Goal: Contribute content: Contribute content

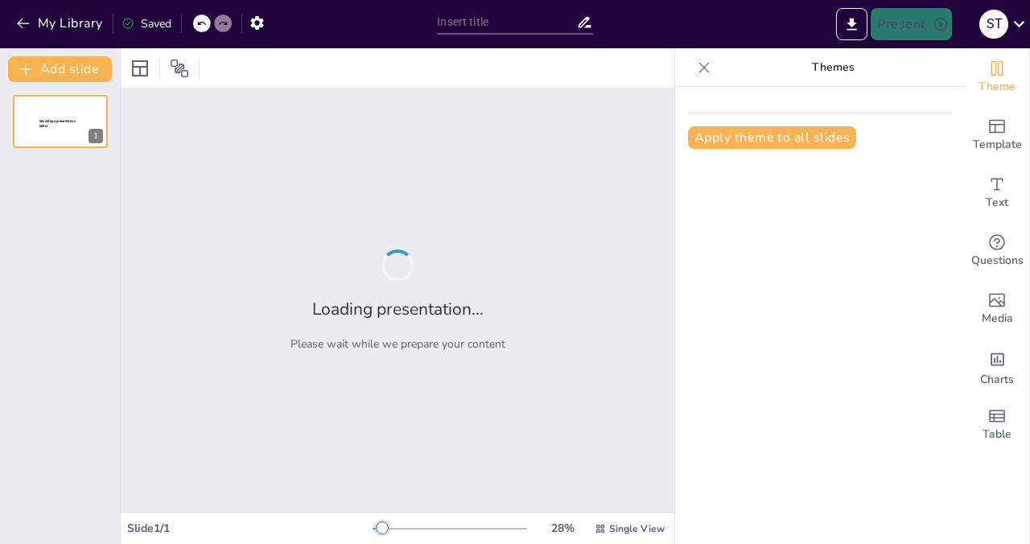
type input "Презентация вакансии: Менеджер по продажам в ЭКОТЕРМИКС"
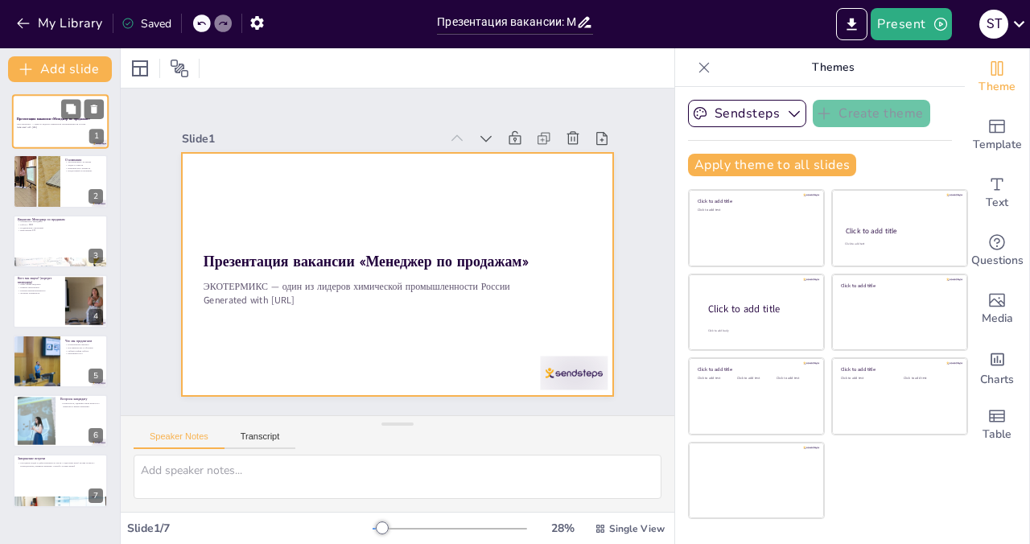
click at [58, 136] on div at bounding box center [60, 121] width 97 height 55
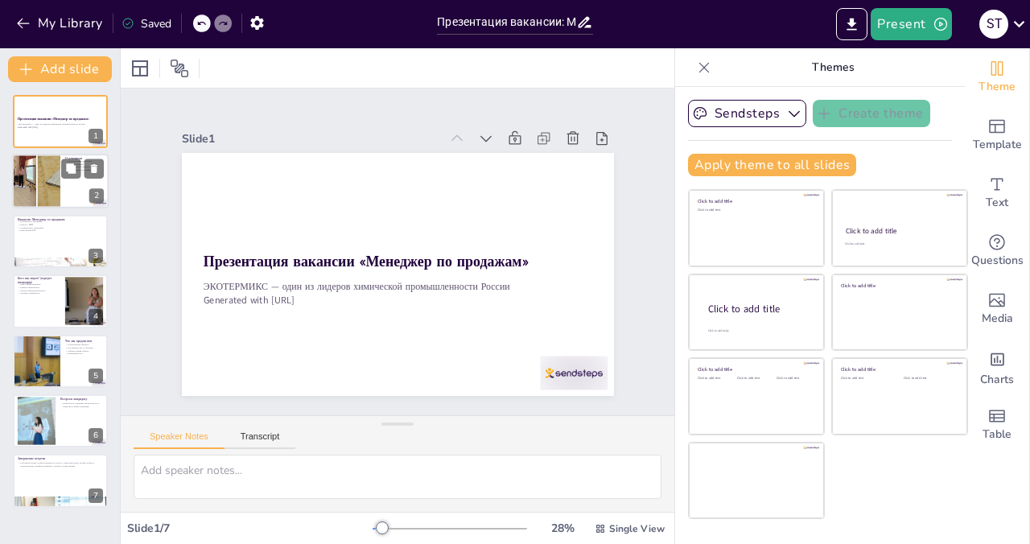
click at [66, 201] on div at bounding box center [60, 182] width 97 height 55
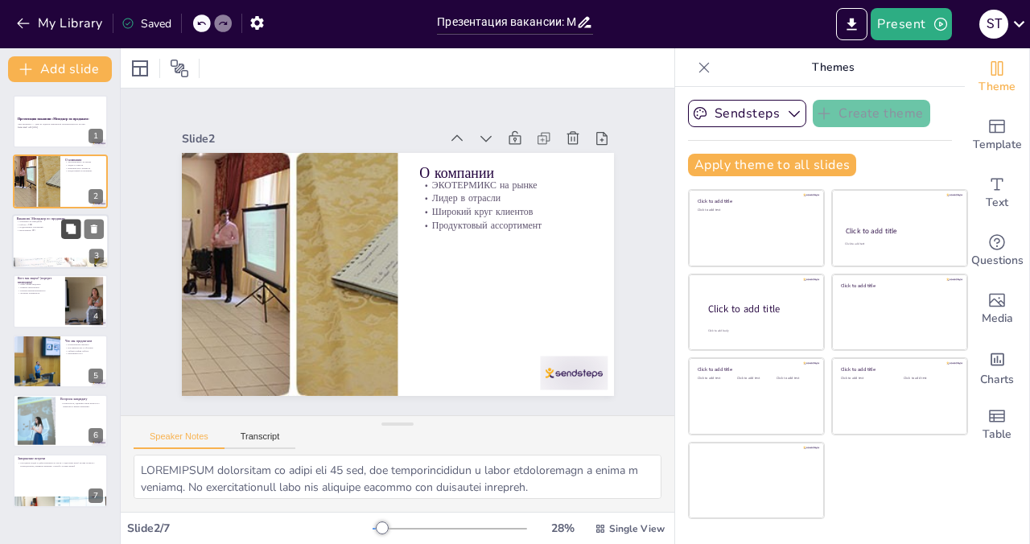
click at [67, 232] on icon at bounding box center [70, 228] width 11 height 11
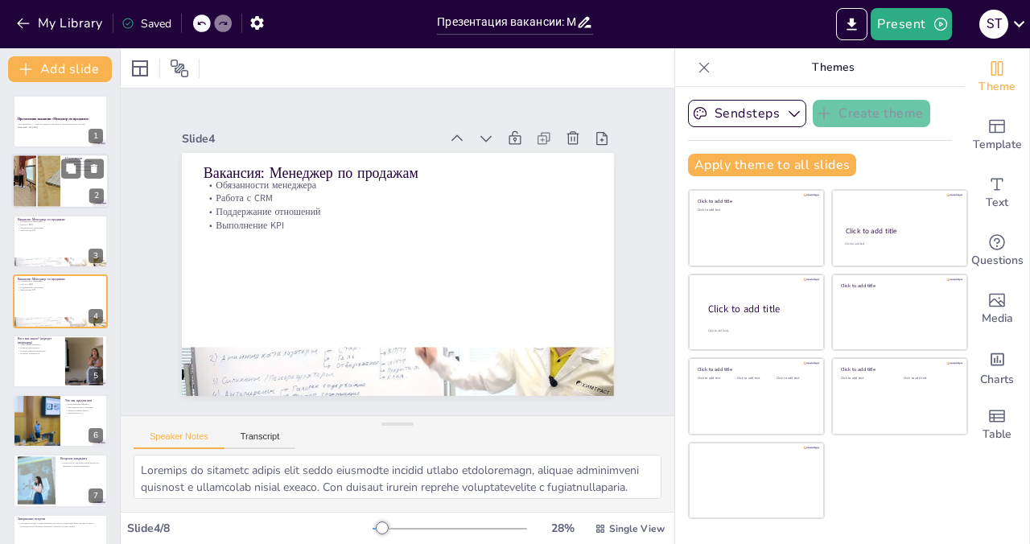
click at [39, 188] on div at bounding box center [36, 182] width 154 height 55
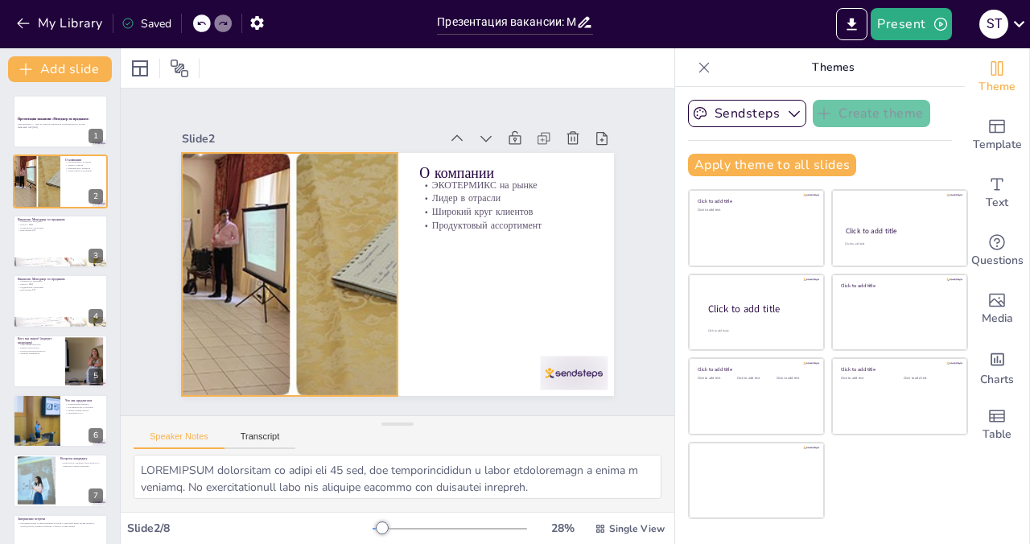
click at [245, 284] on div at bounding box center [316, 178] width 600 height 698
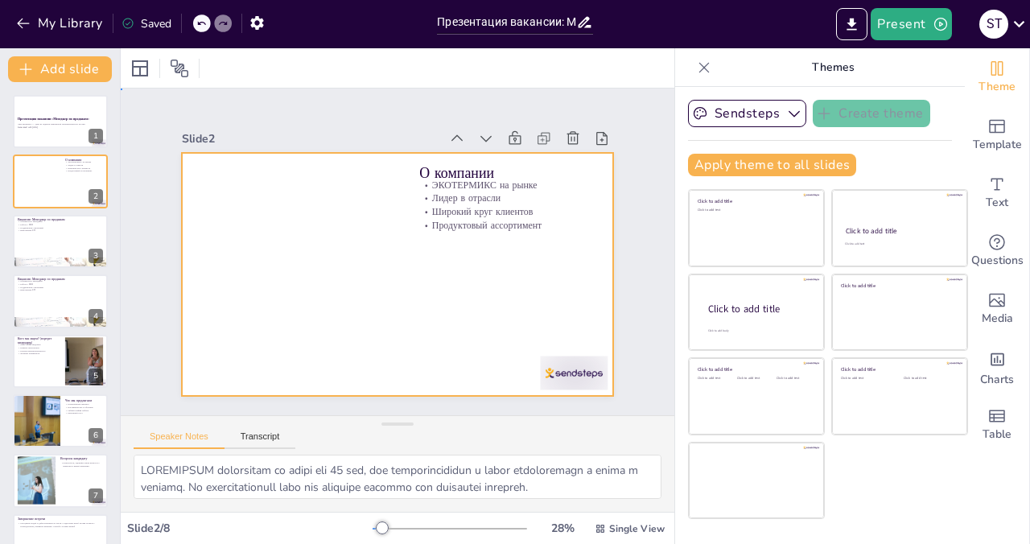
click at [322, 282] on div at bounding box center [394, 274] width 455 height 286
click at [369, 245] on div at bounding box center [379, 265] width 451 height 492
click at [323, 258] on div at bounding box center [388, 272] width 493 height 398
click at [544, 383] on div at bounding box center [545, 406] width 73 height 47
click at [175, 58] on div at bounding box center [172, 69] width 26 height 26
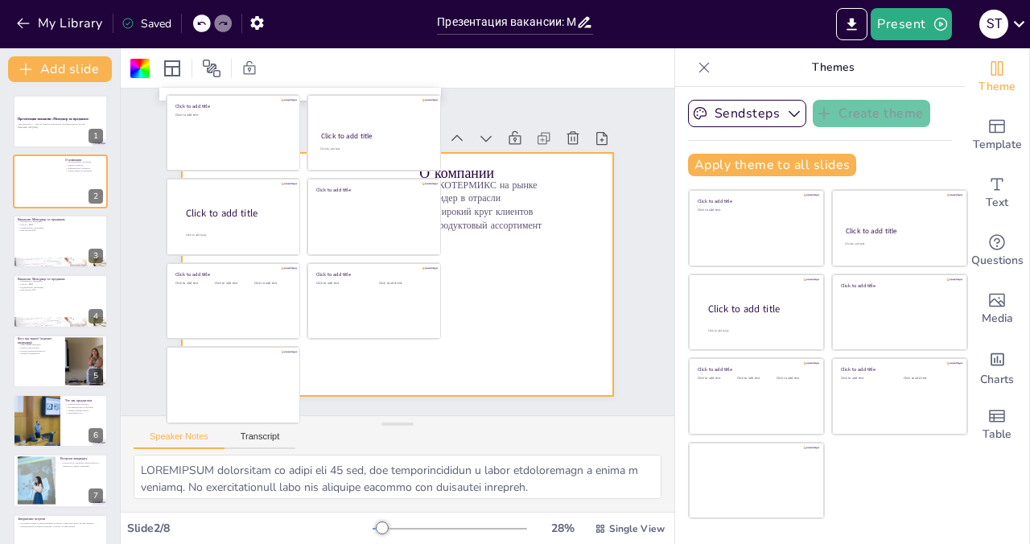
click at [573, 274] on div at bounding box center [392, 274] width 473 height 328
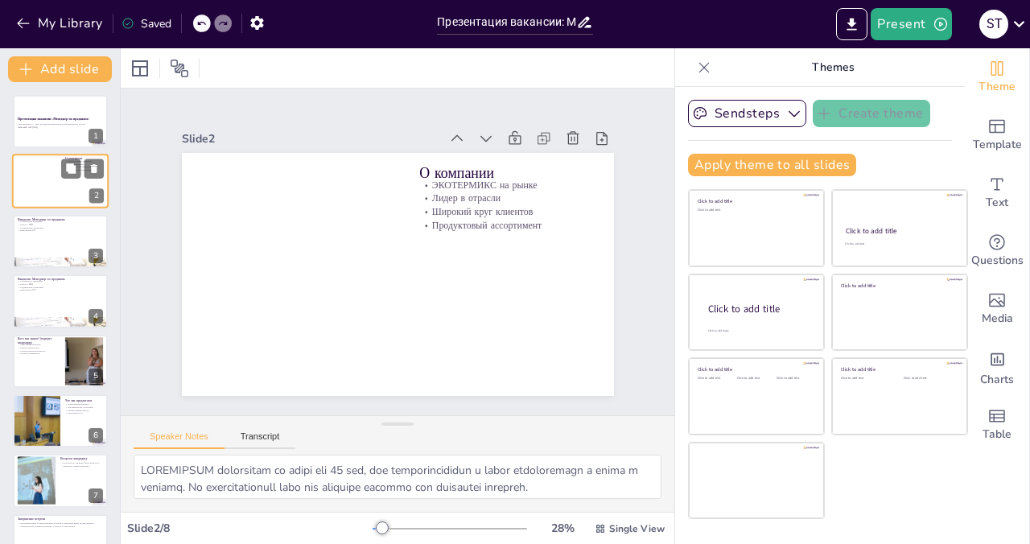
click at [89, 187] on div at bounding box center [60, 182] width 97 height 55
click at [68, 169] on icon at bounding box center [71, 169] width 10 height 10
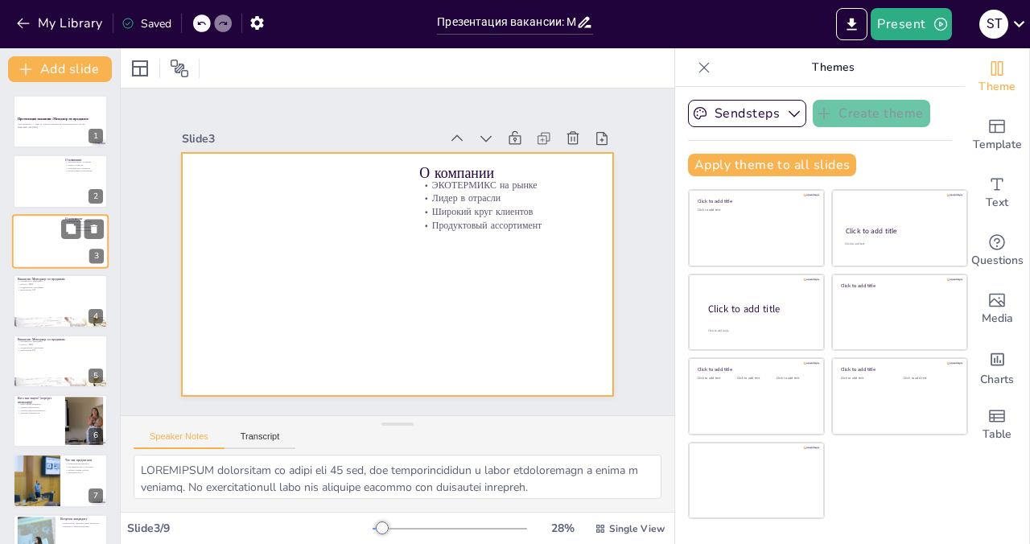
click at [31, 224] on div at bounding box center [60, 241] width 97 height 55
click at [544, 175] on div at bounding box center [569, 235] width 154 height 121
click at [546, 146] on icon at bounding box center [555, 155] width 18 height 18
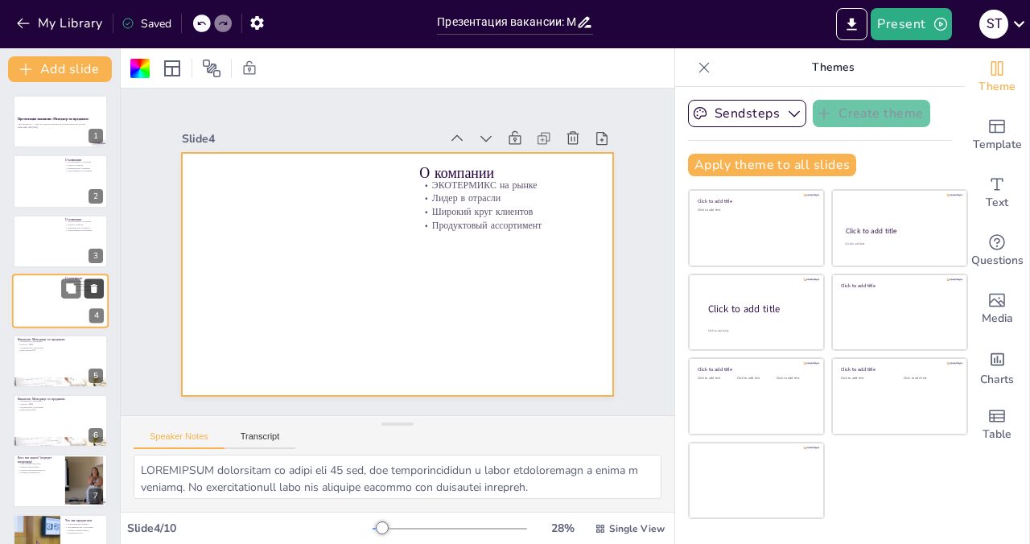
click at [93, 281] on button at bounding box center [93, 288] width 19 height 19
type textarea "Loremips do sitametc adipis elit seddo eiusmodte incidid utlabo etdoloremagn, a…"
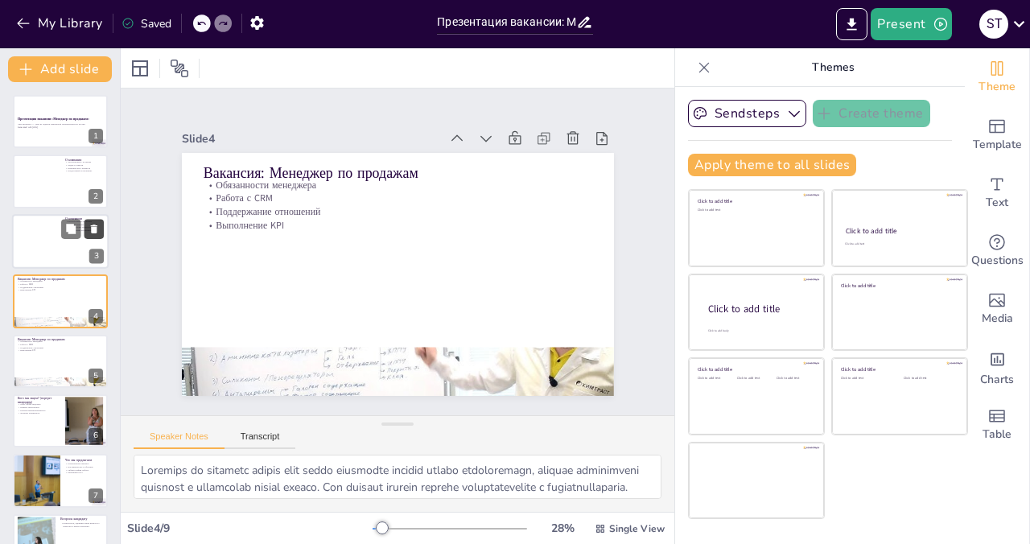
click at [101, 226] on button at bounding box center [93, 228] width 19 height 19
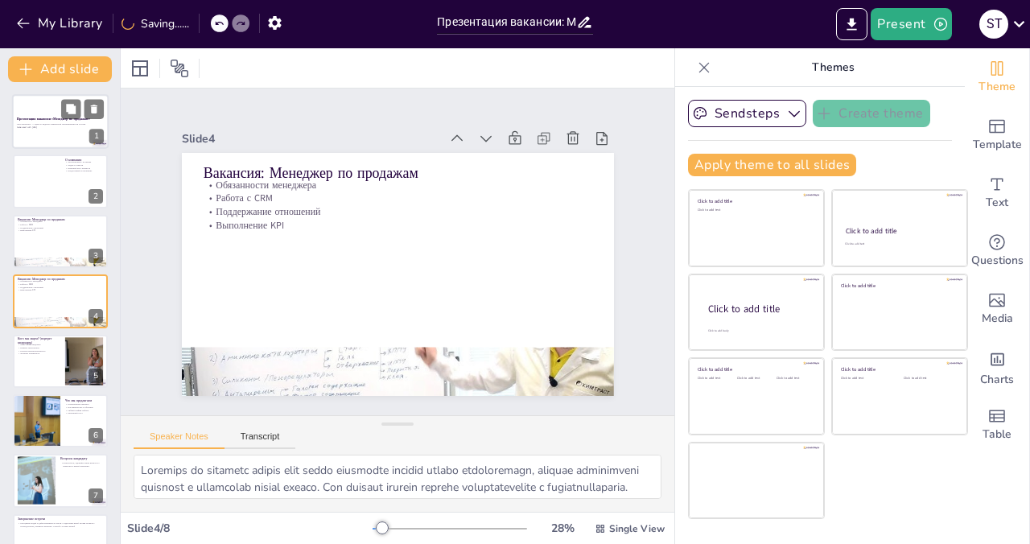
click at [47, 146] on div at bounding box center [60, 121] width 97 height 55
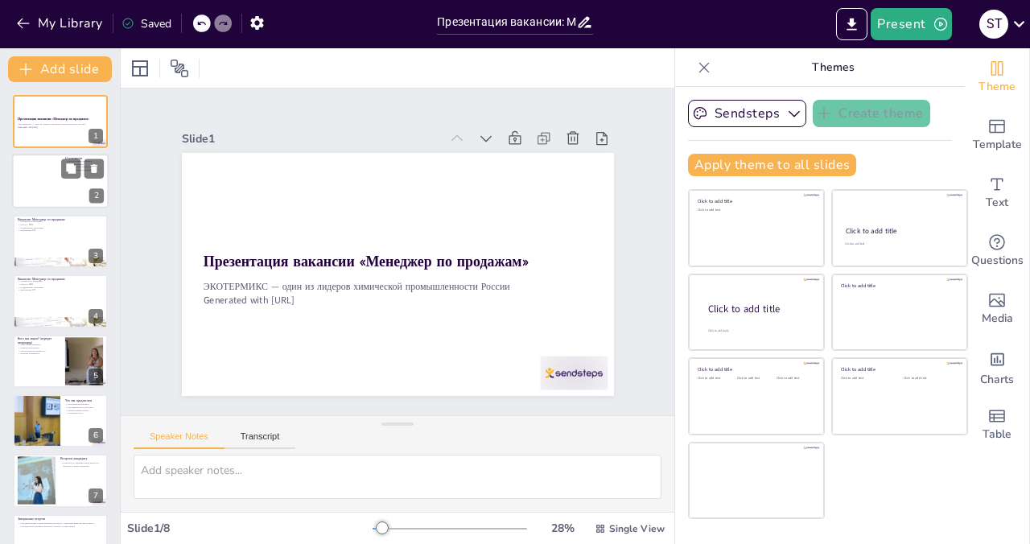
click at [41, 182] on div at bounding box center [60, 182] width 97 height 55
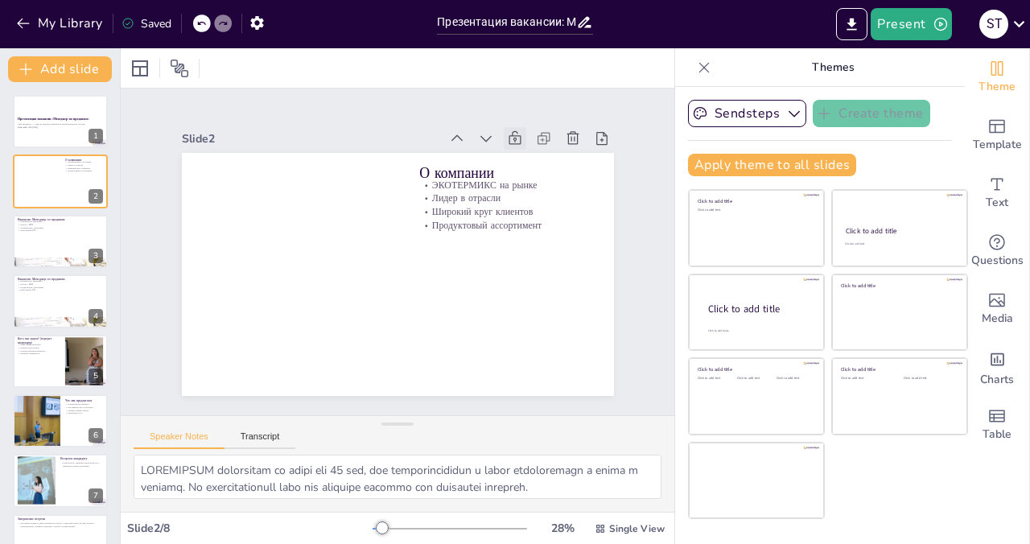
click at [546, 288] on icon at bounding box center [555, 296] width 18 height 17
click at [517, 142] on icon at bounding box center [526, 151] width 18 height 18
click at [546, 146] on icon at bounding box center [555, 155] width 18 height 18
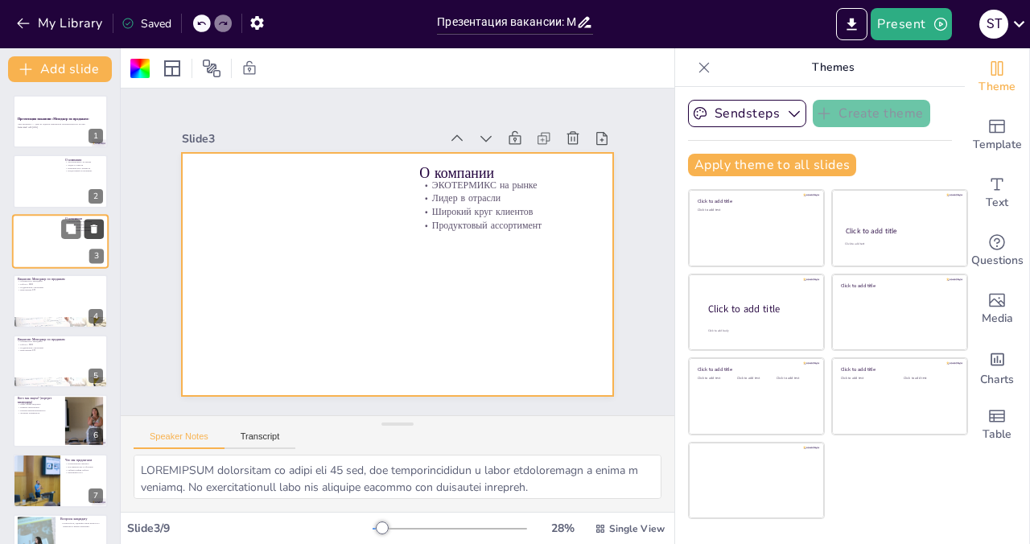
click at [94, 232] on icon at bounding box center [94, 229] width 6 height 9
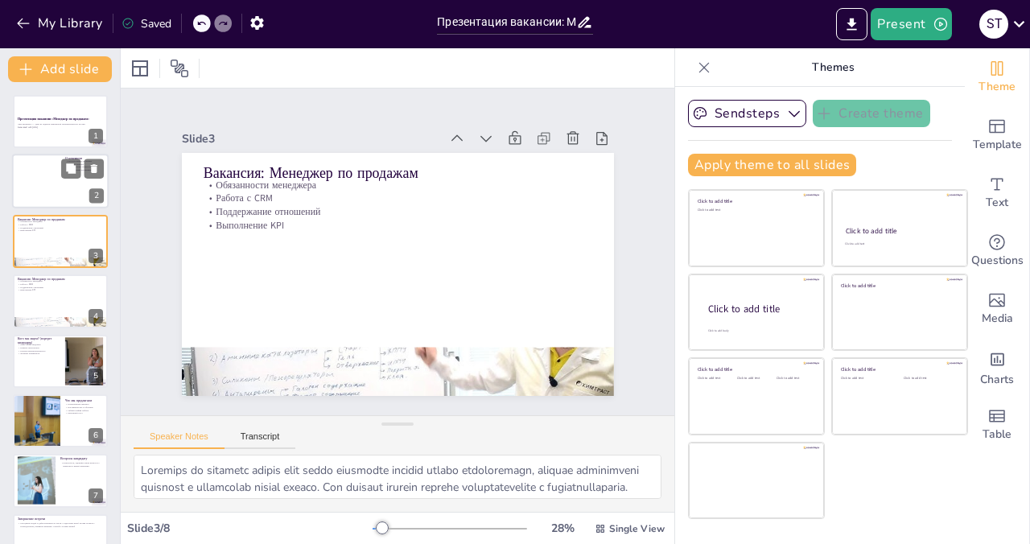
click at [69, 179] on div at bounding box center [60, 182] width 97 height 55
type textarea "LOREMIPSUM dolorsitam co adipi eli 26 sed, doe temporincididun u labor etdolore…"
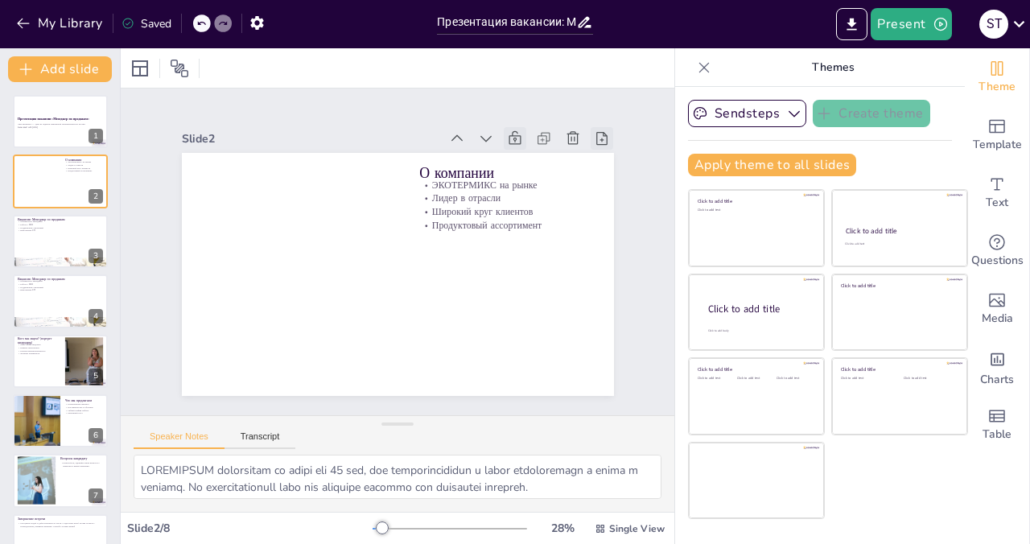
click at [612, 174] on icon at bounding box center [621, 183] width 19 height 19
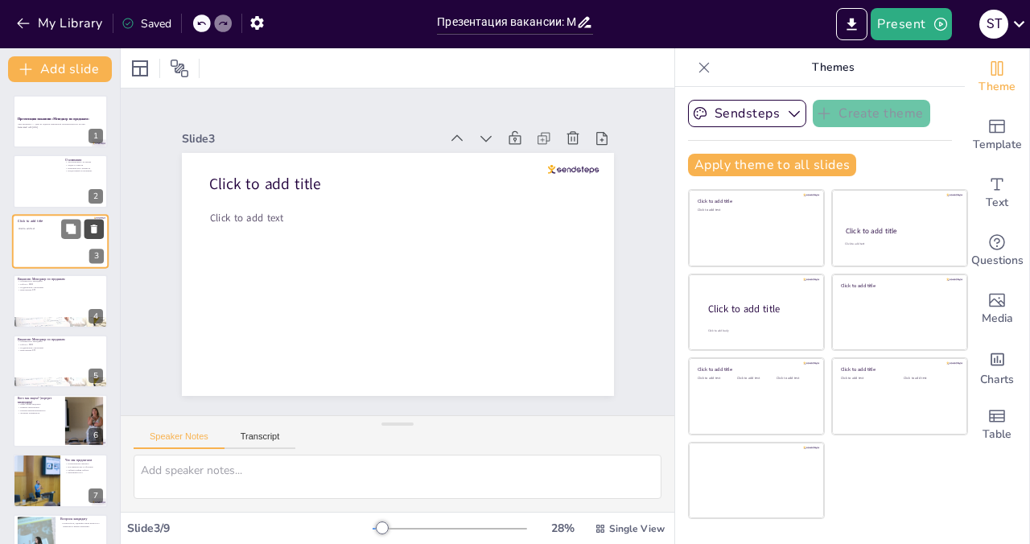
click at [101, 226] on button at bounding box center [93, 228] width 19 height 19
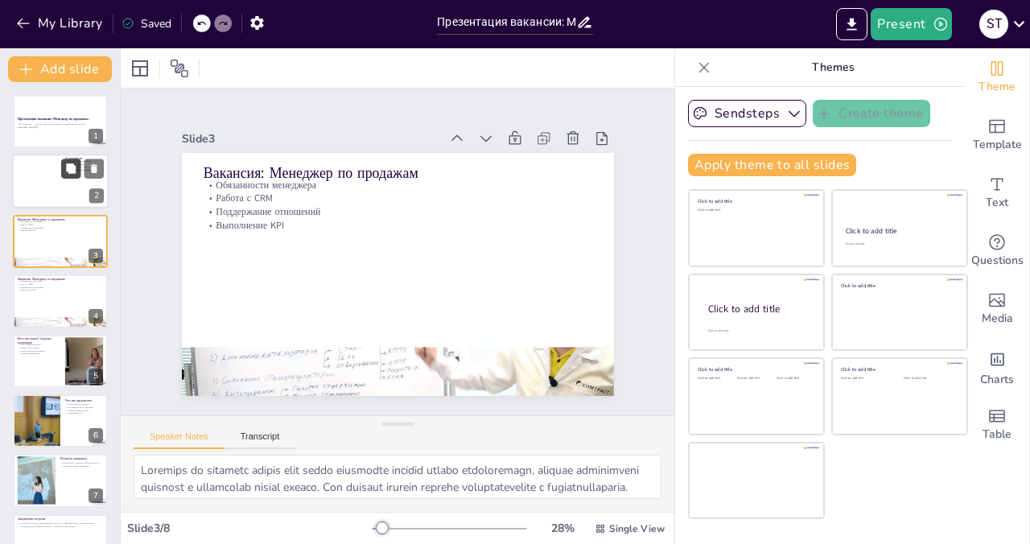
click at [61, 170] on button at bounding box center [70, 168] width 19 height 19
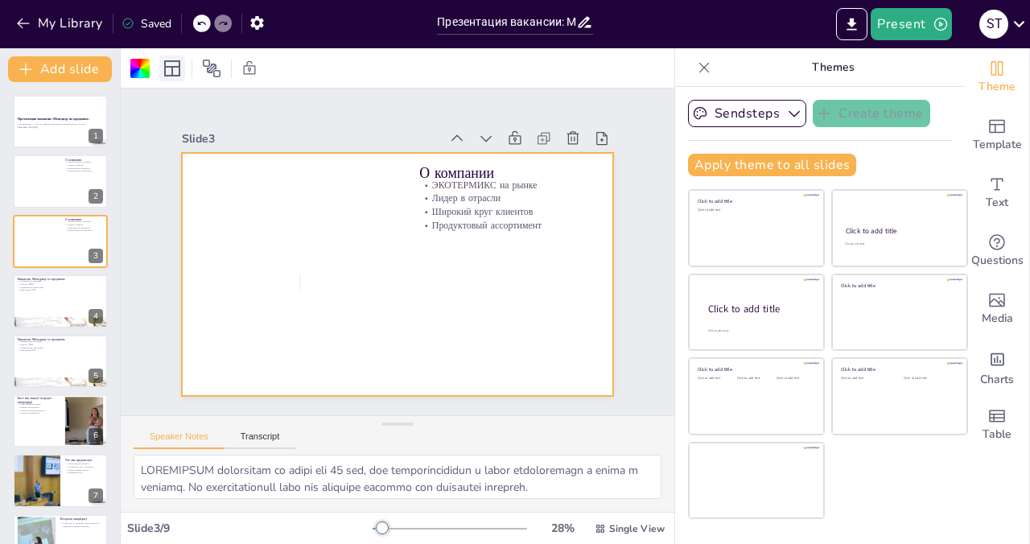
click at [179, 66] on icon at bounding box center [172, 68] width 16 height 16
click at [519, 241] on div at bounding box center [392, 274] width 473 height 328
click at [205, 63] on icon at bounding box center [211, 68] width 19 height 19
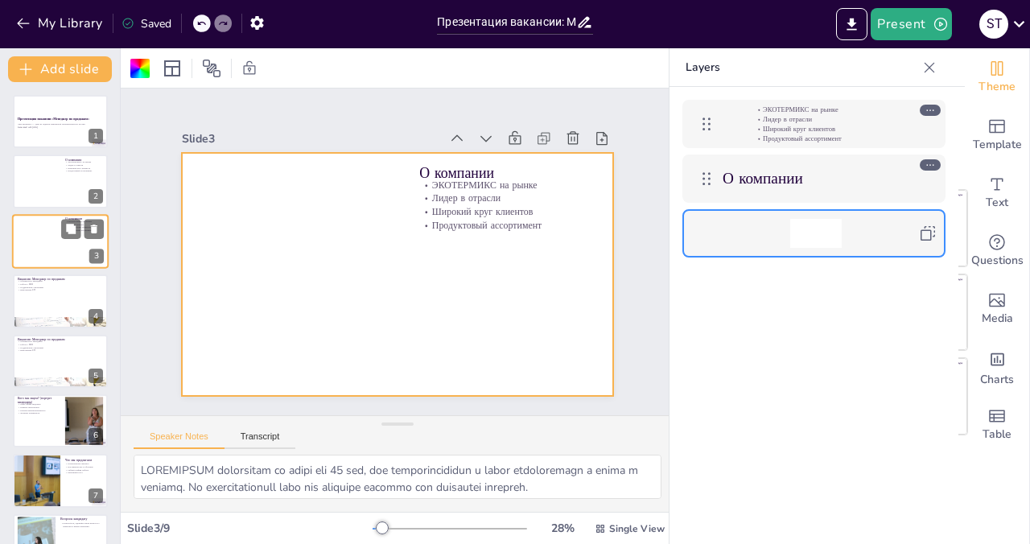
click at [16, 229] on div at bounding box center [60, 241] width 97 height 55
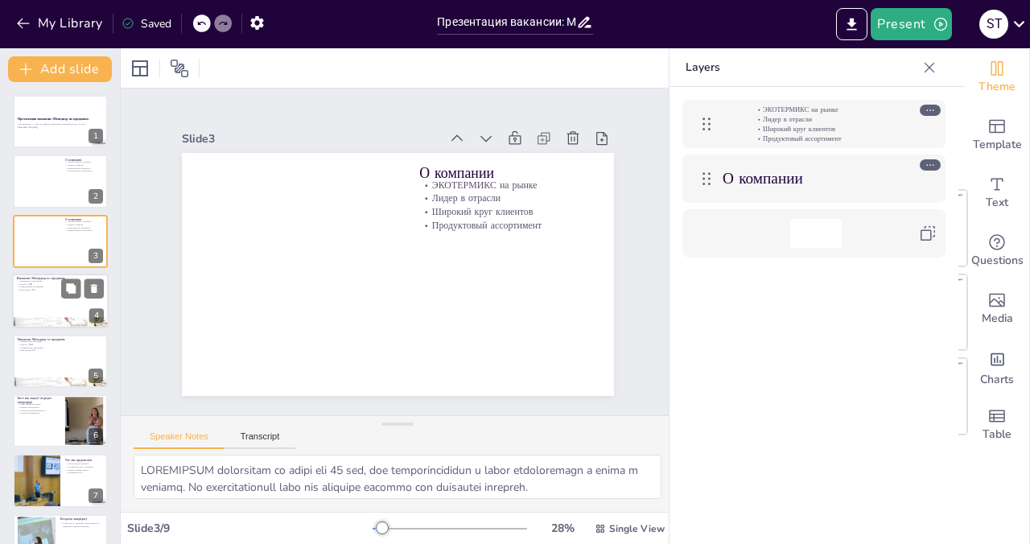
click at [79, 301] on div at bounding box center [60, 301] width 97 height 55
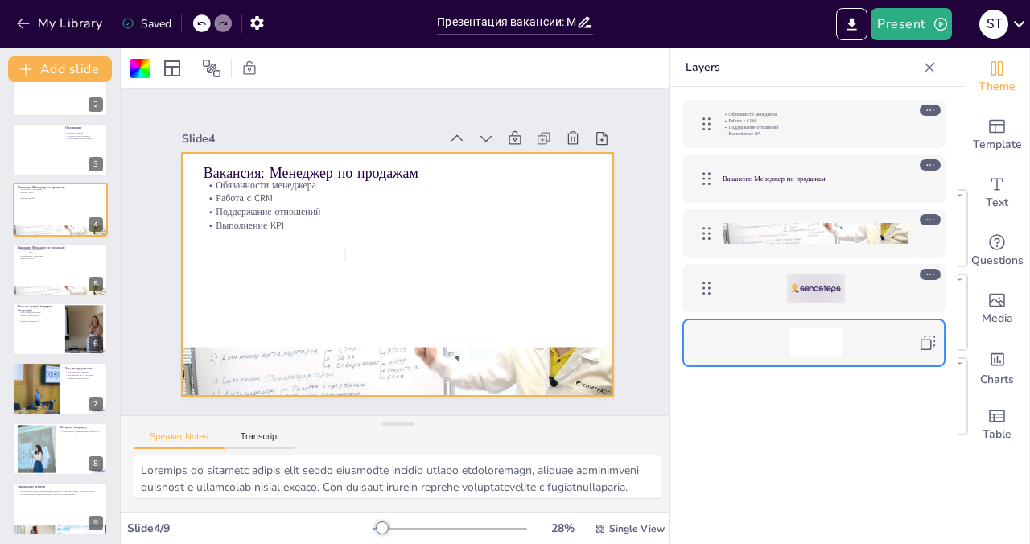
scroll to position [96, 0]
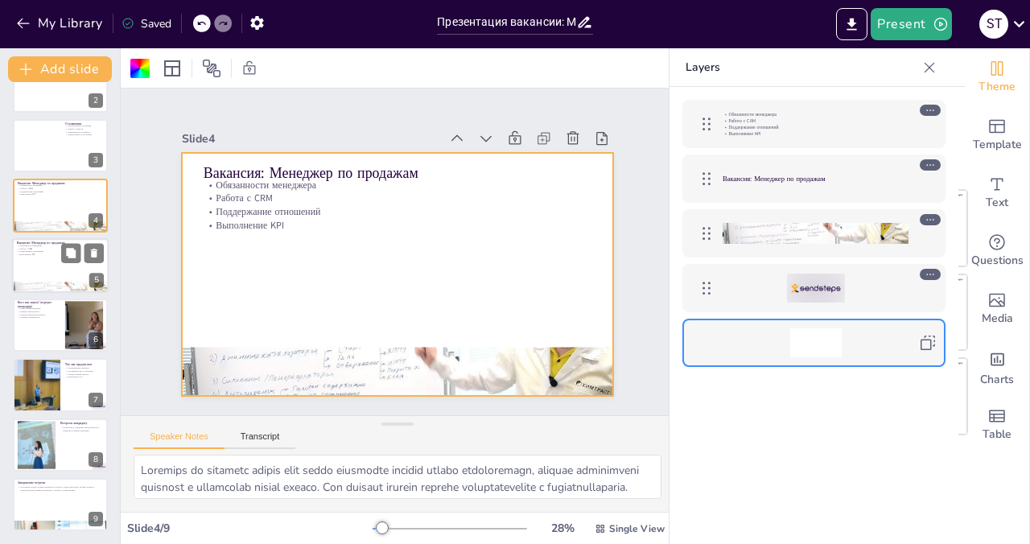
click at [65, 270] on div at bounding box center [60, 265] width 97 height 55
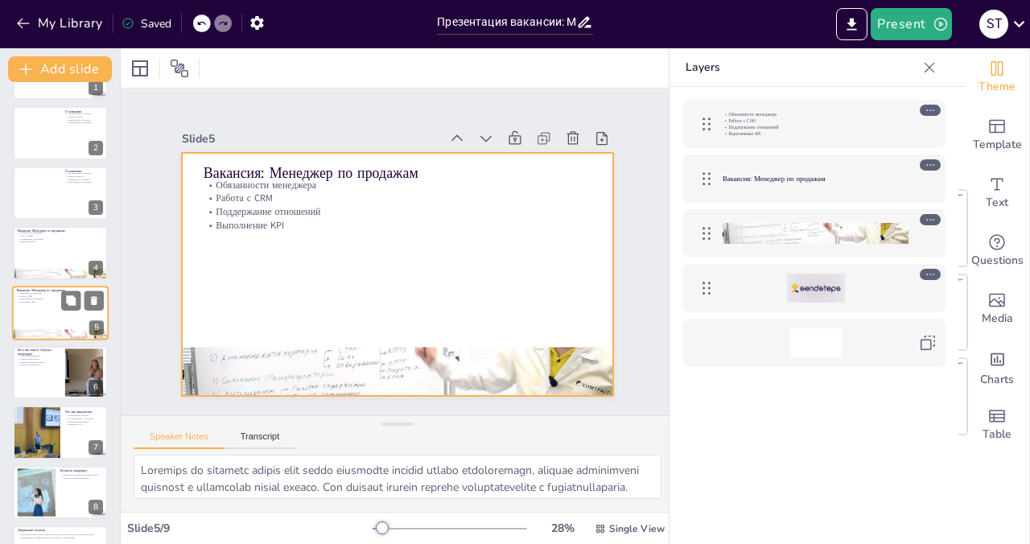
click at [60, 314] on div at bounding box center [60, 313] width 97 height 55
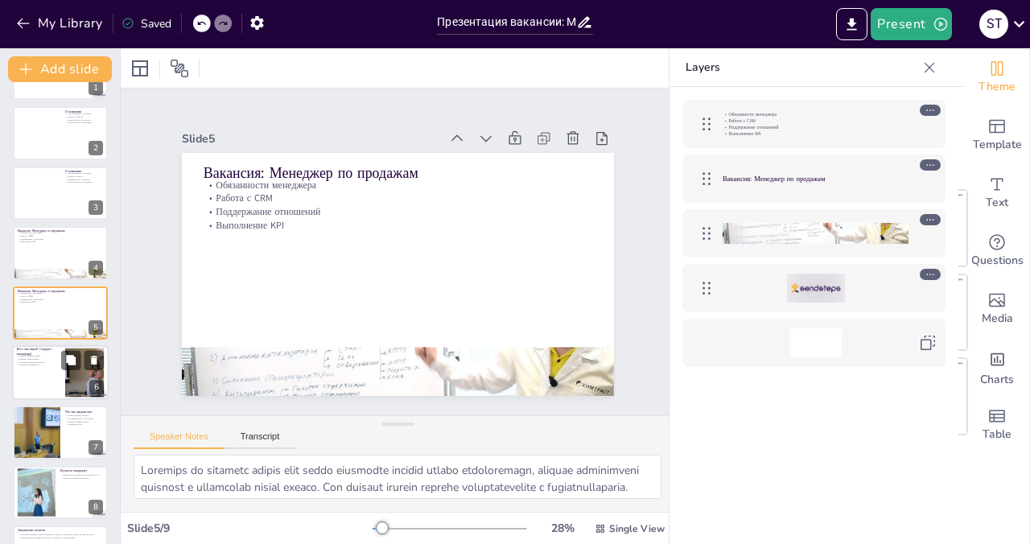
click at [58, 357] on p "Навыки переговоров" at bounding box center [38, 358] width 43 height 3
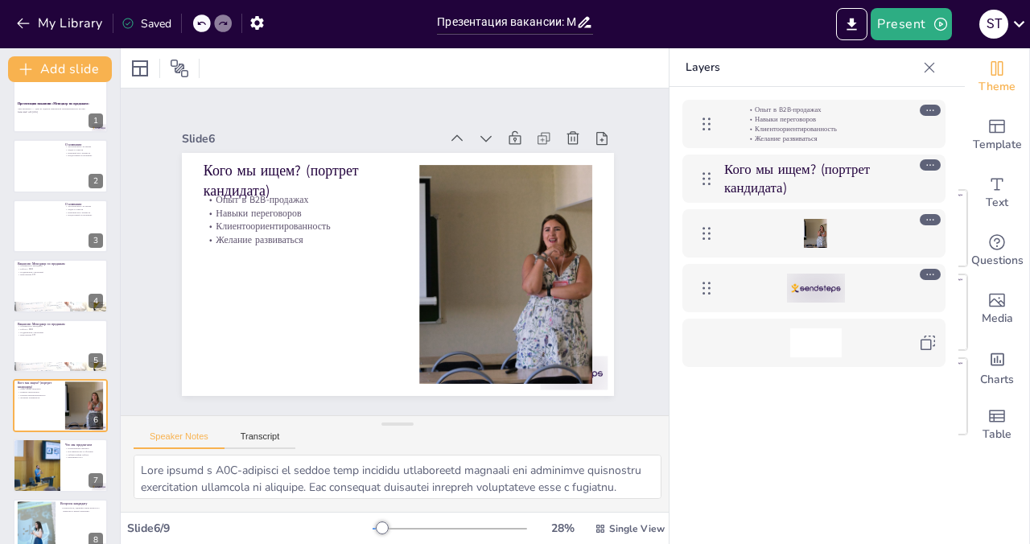
scroll to position [96, 0]
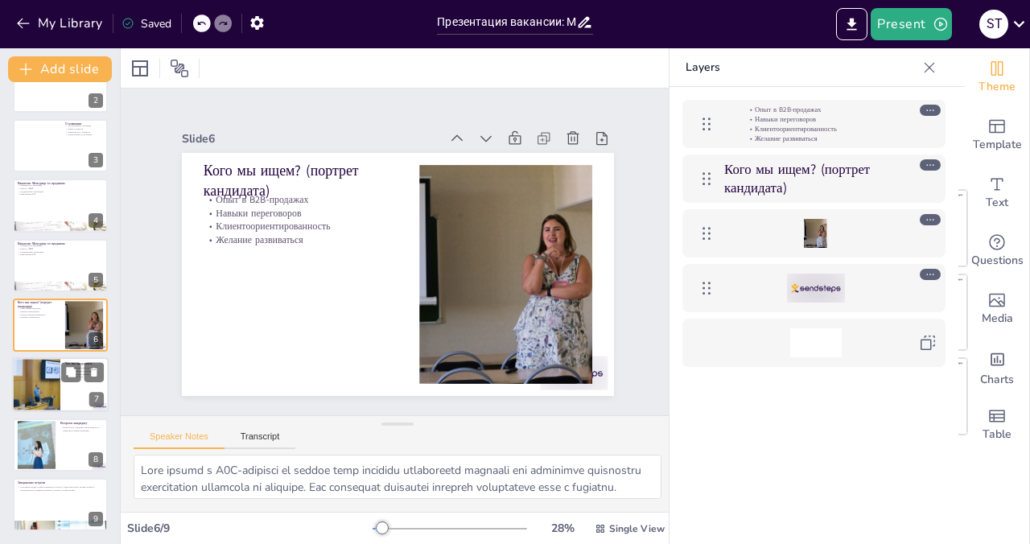
click at [47, 364] on div at bounding box center [36, 385] width 82 height 55
type textarea "Loremipsumdo sitametc, adipiscin el seddoe t incididu ut labore, etdolore magna…"
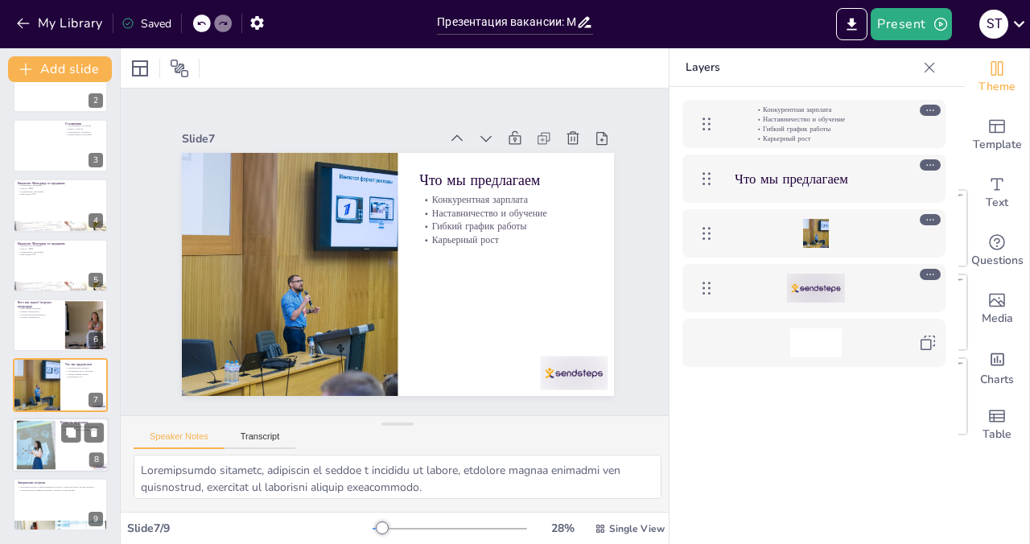
click at [77, 465] on div at bounding box center [60, 445] width 97 height 55
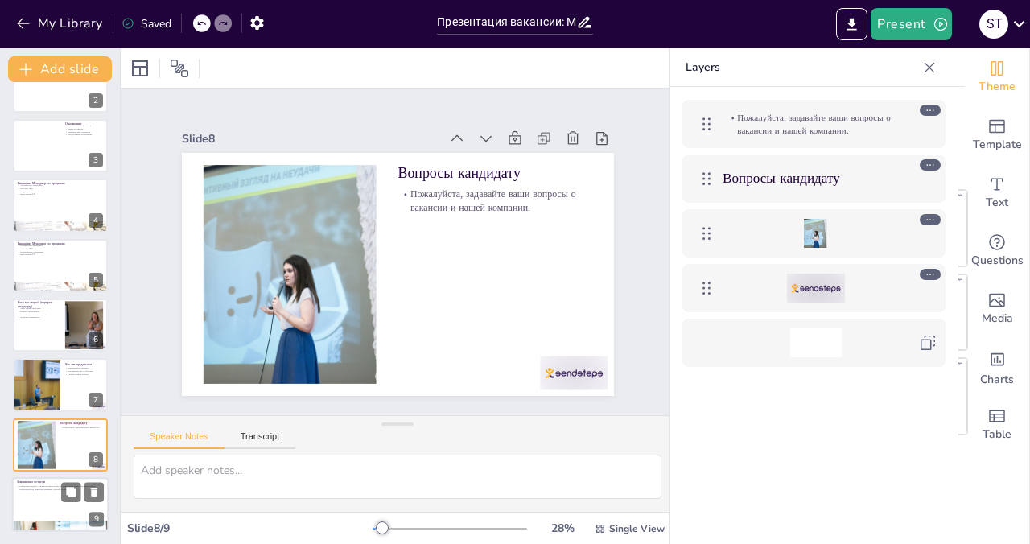
click at [14, 498] on div at bounding box center [60, 504] width 97 height 55
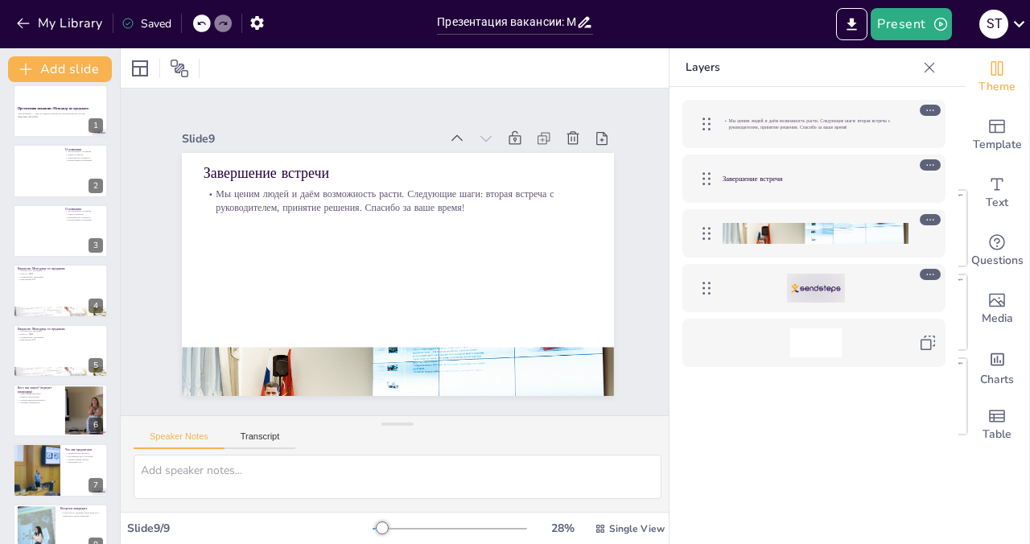
scroll to position [0, 0]
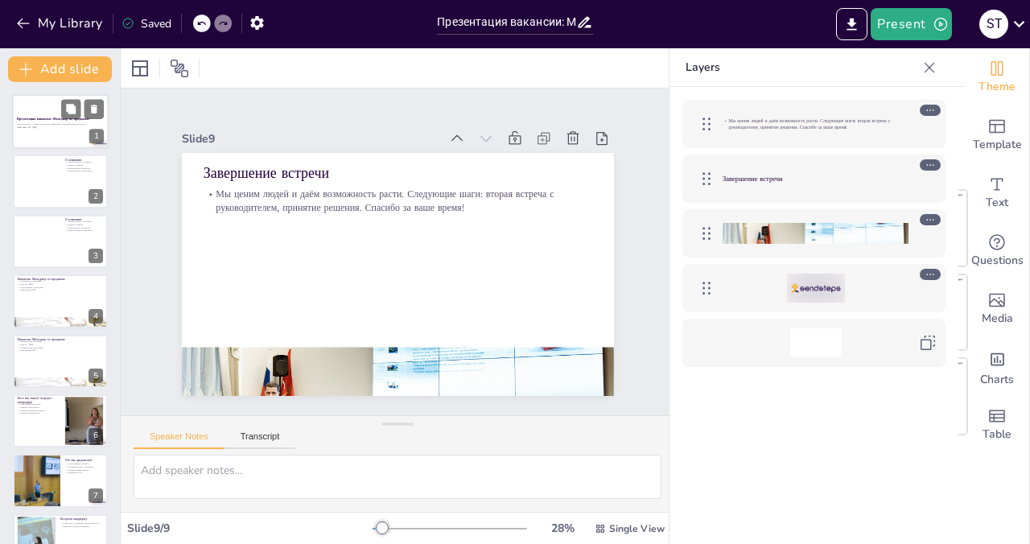
click at [23, 142] on div at bounding box center [60, 121] width 97 height 55
